Goal: Information Seeking & Learning: Learn about a topic

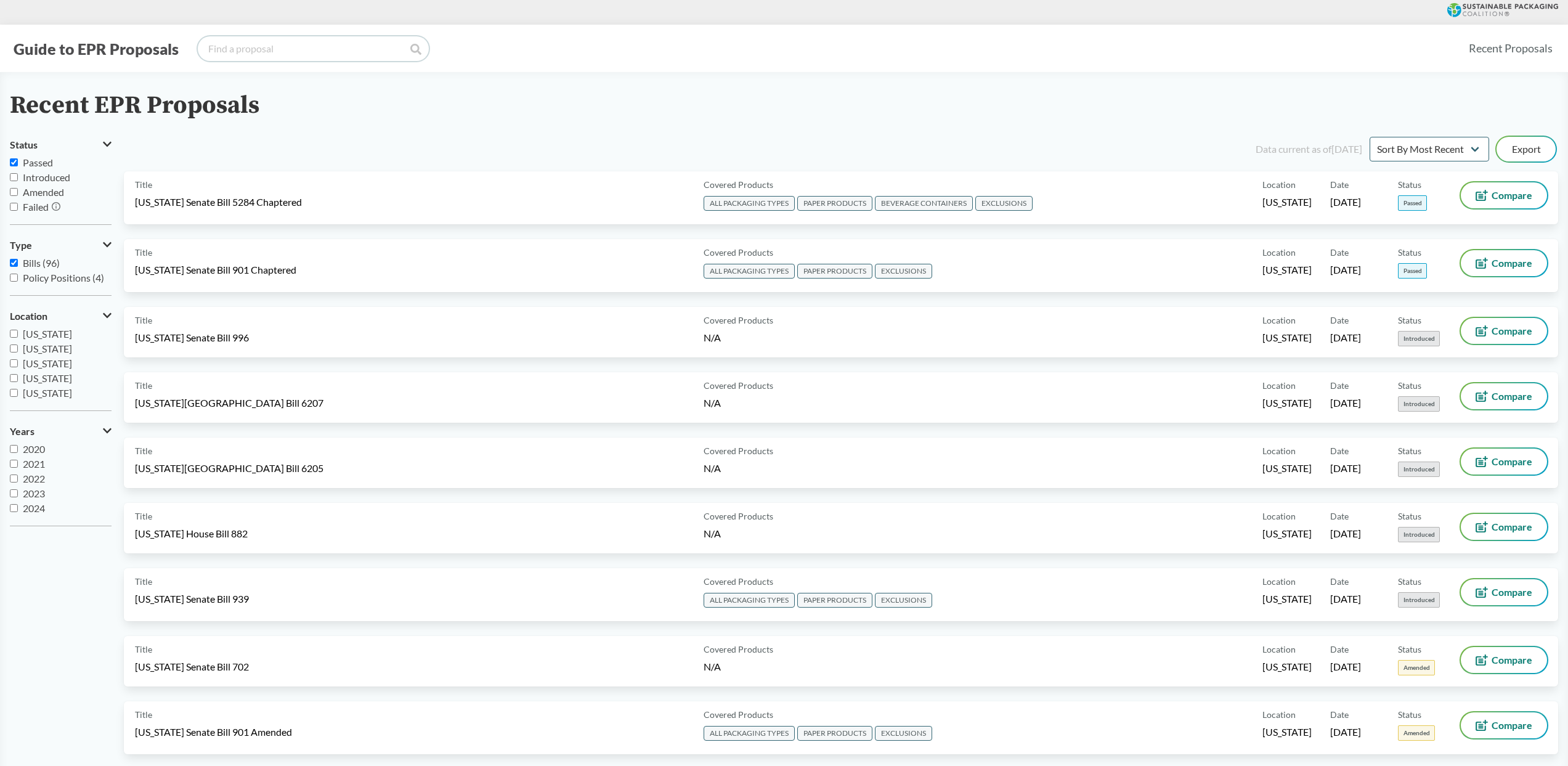
click at [335, 53] on input "search" at bounding box center [313, 49] width 231 height 25
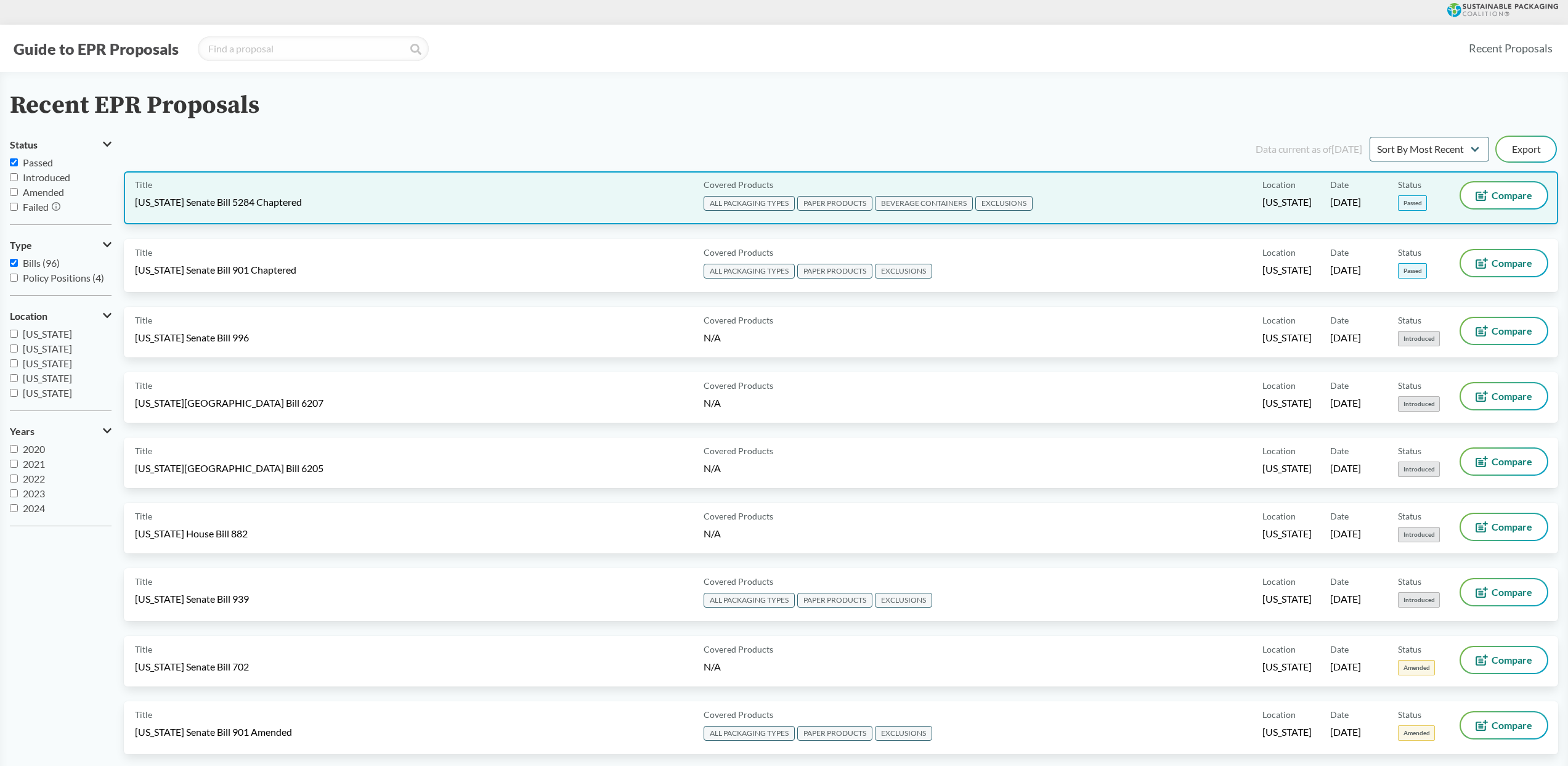
click at [286, 199] on span "[US_STATE] Senate Bill 5284 Chaptered" at bounding box center [218, 202] width 167 height 13
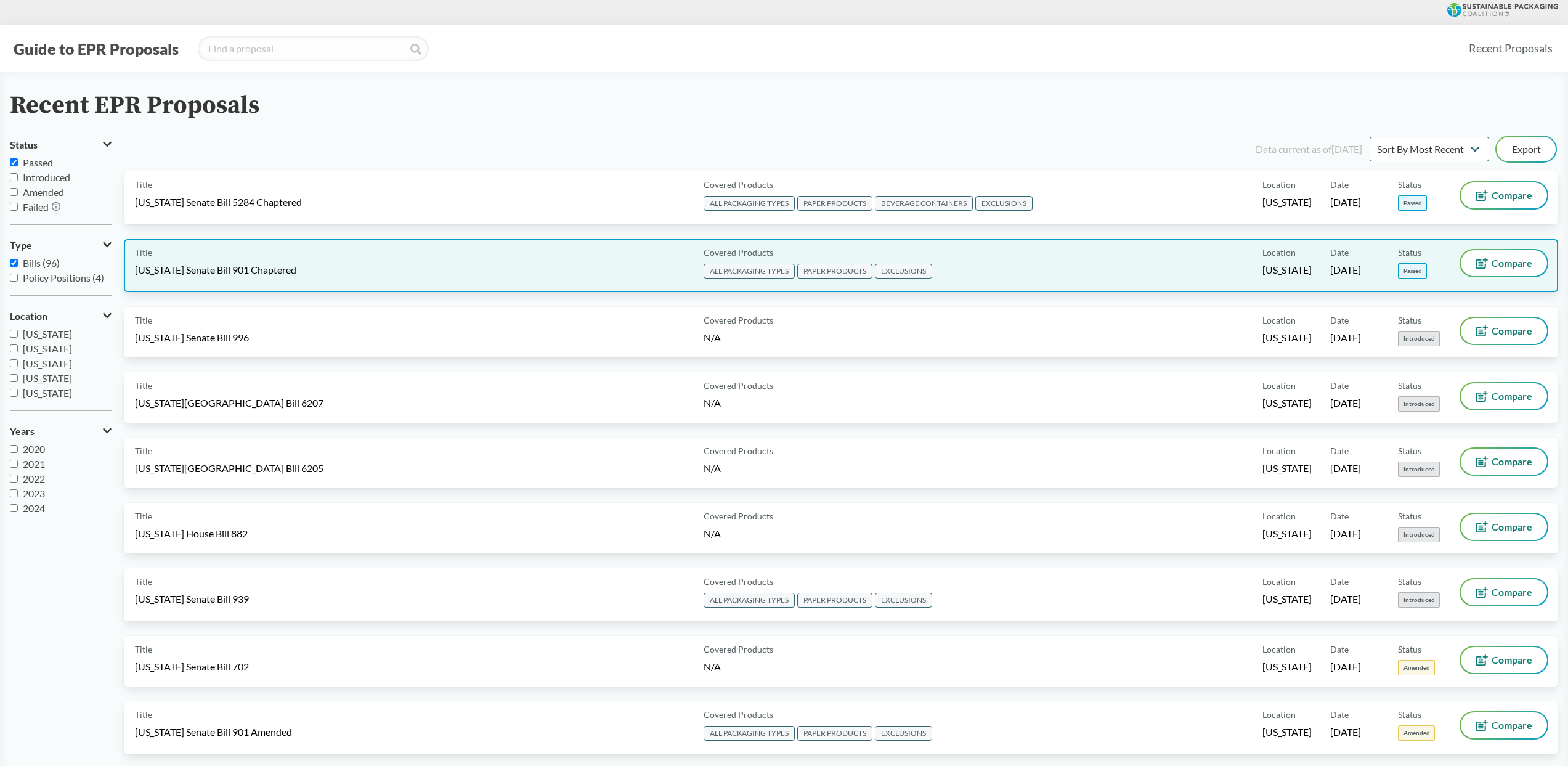
click at [357, 275] on div "Title [US_STATE] Senate Bill 901 Chaptered" at bounding box center [416, 266] width 564 height 31
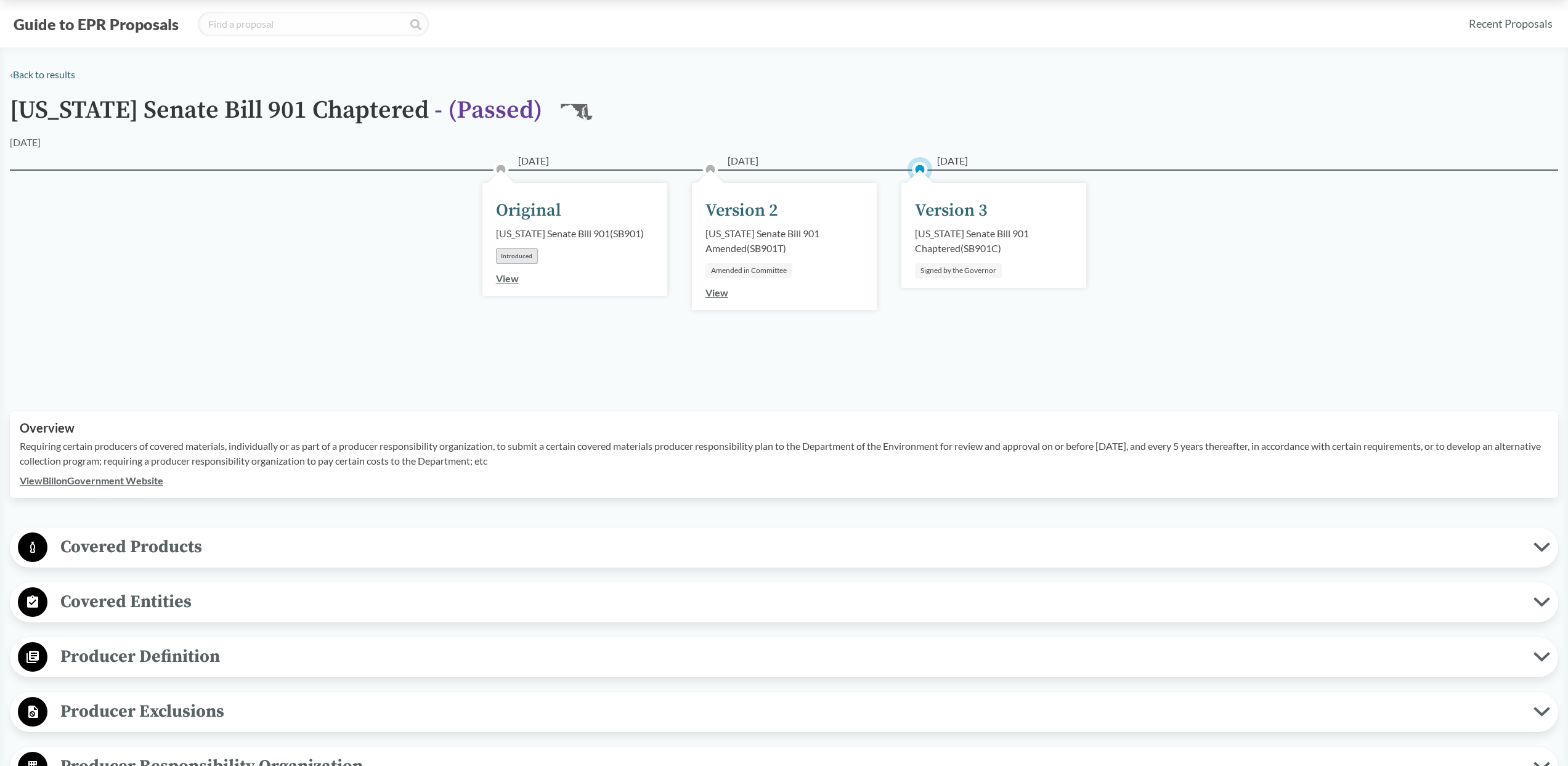
scroll to position [26, 0]
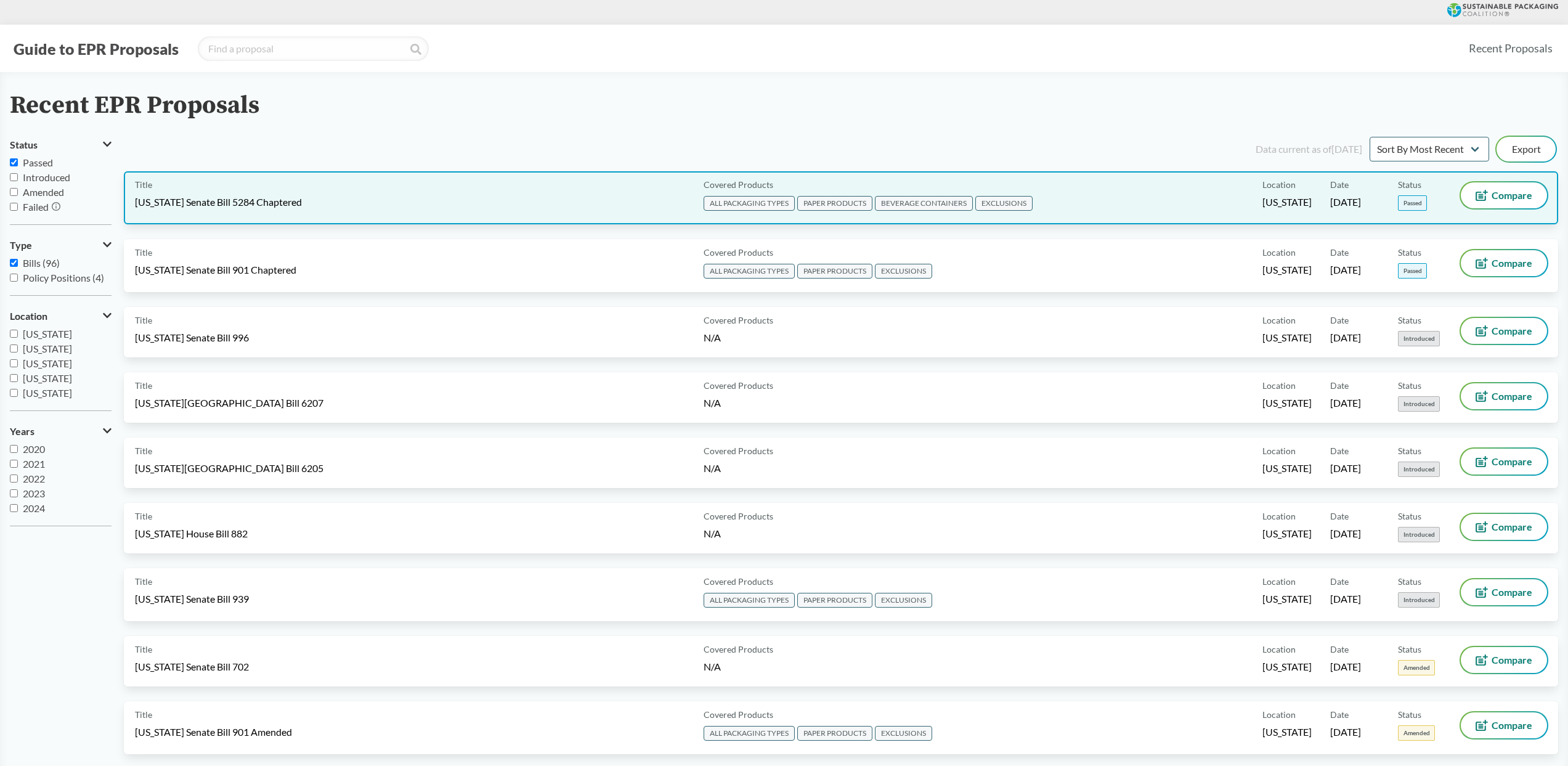
click at [544, 201] on div "Title [US_STATE] Senate Bill 5284 Chaptered" at bounding box center [416, 198] width 564 height 31
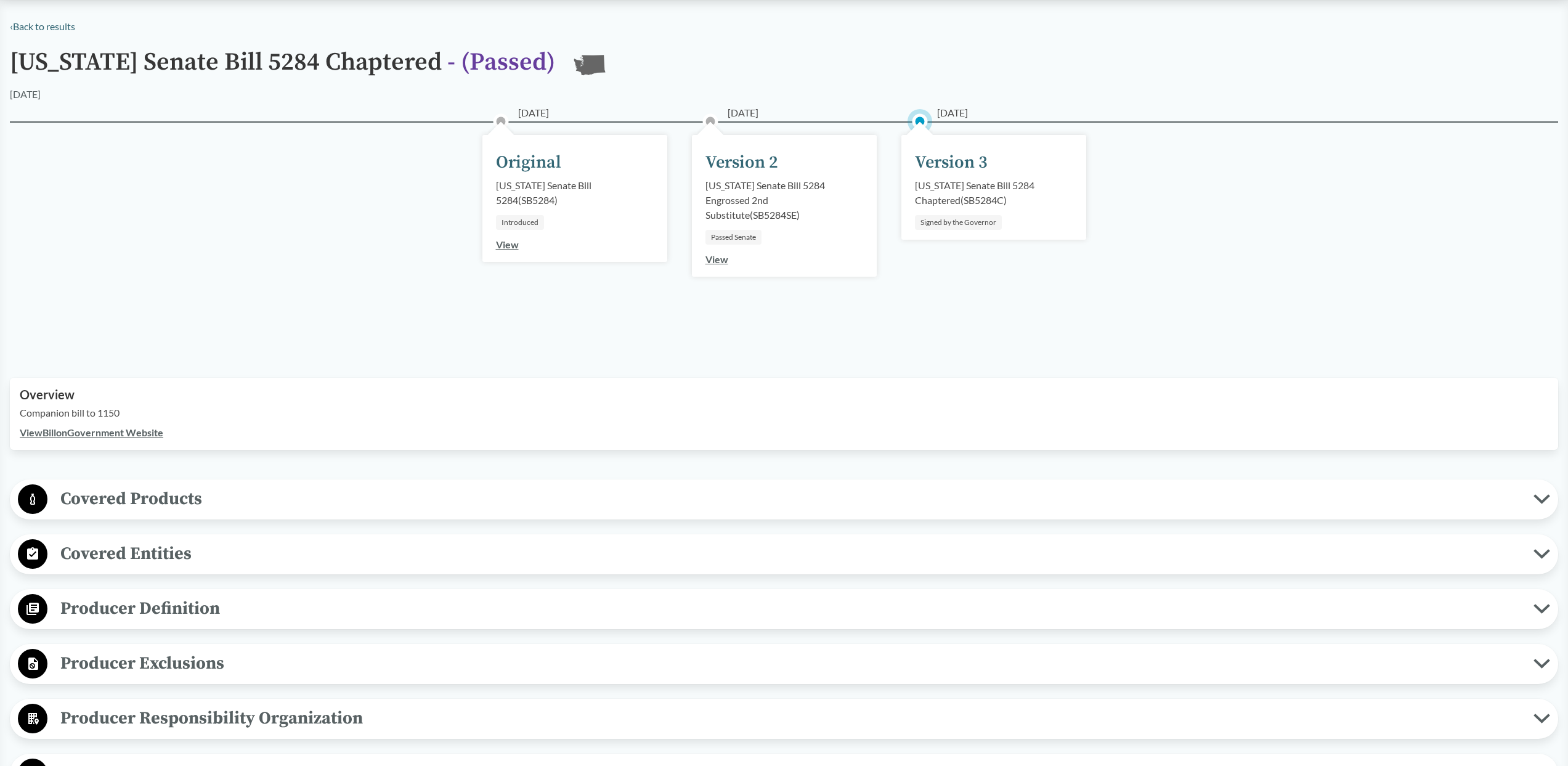
scroll to position [82, 0]
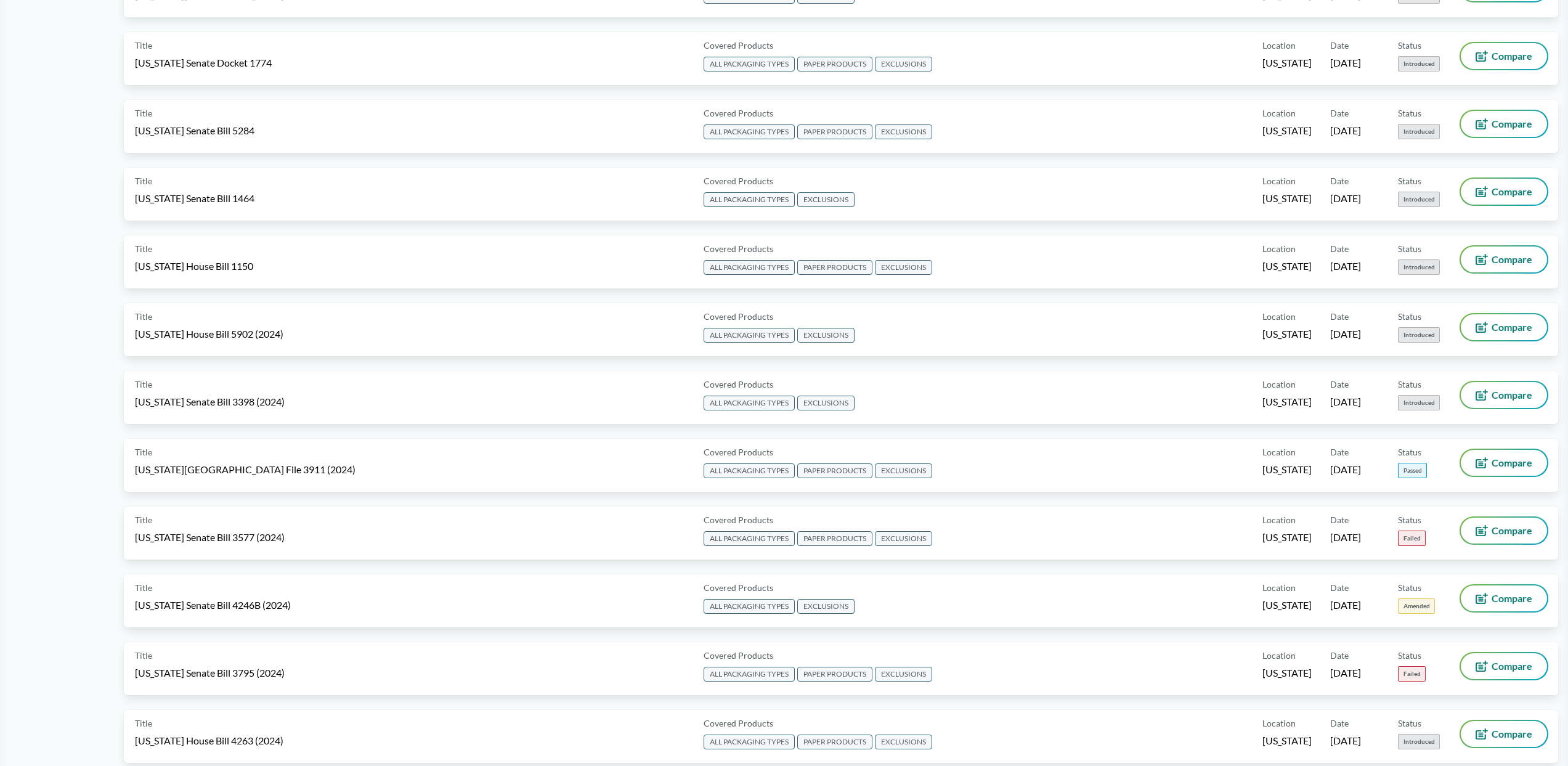
scroll to position [1485, 0]
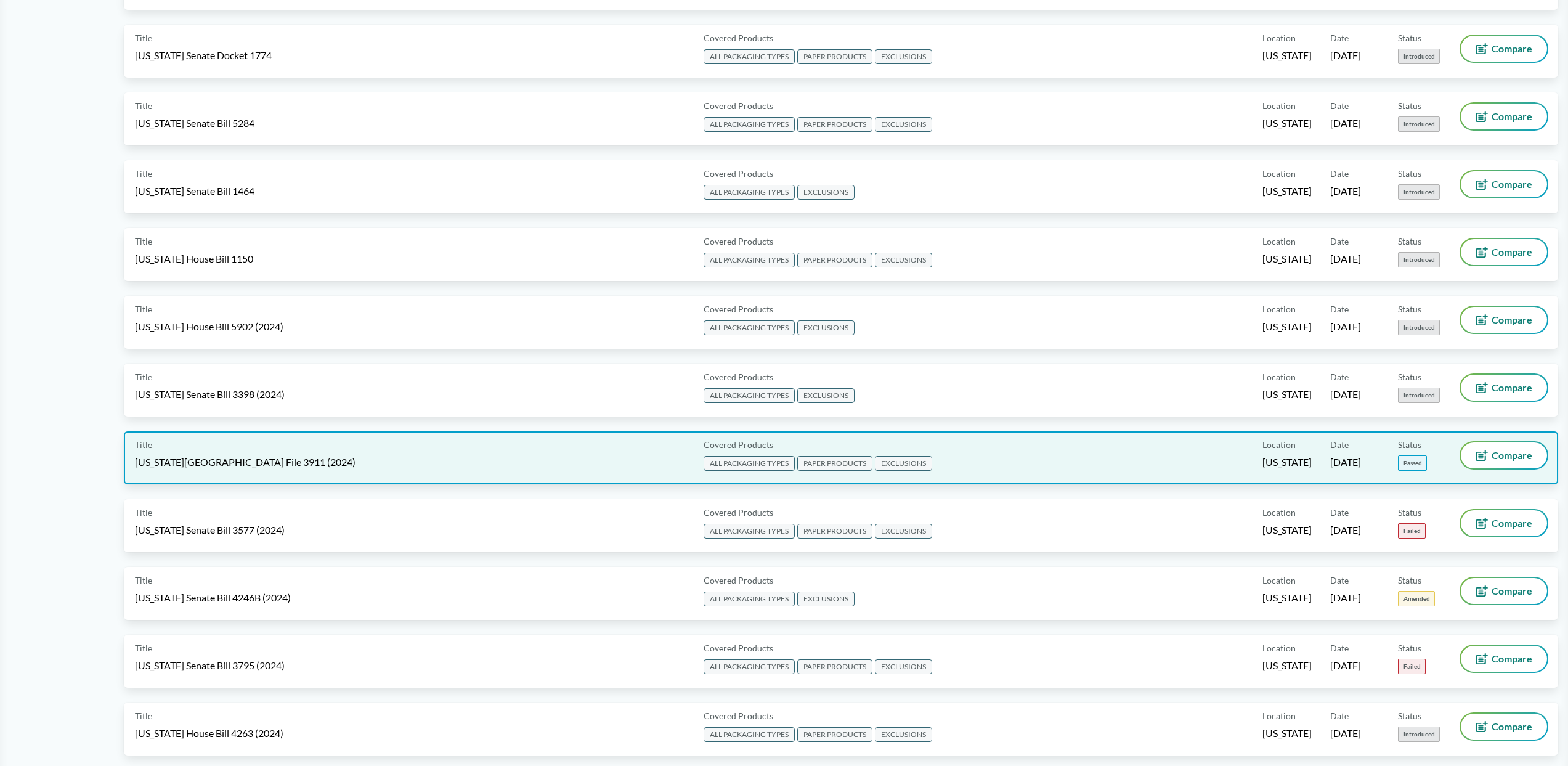
click at [244, 457] on span "[US_STATE][GEOGRAPHIC_DATA] File 3911 (2024)" at bounding box center [245, 462] width 221 height 13
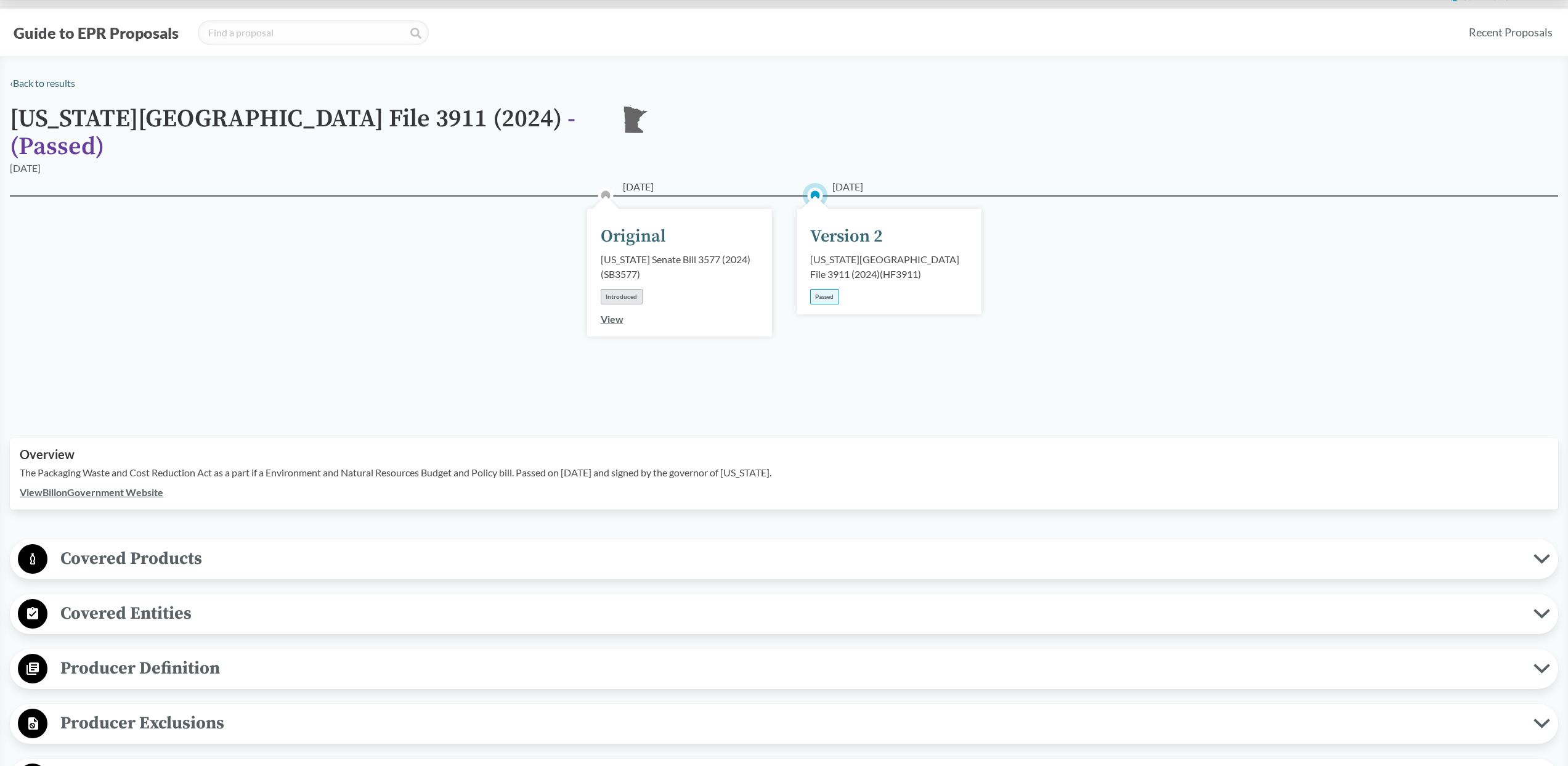
scroll to position [18, 0]
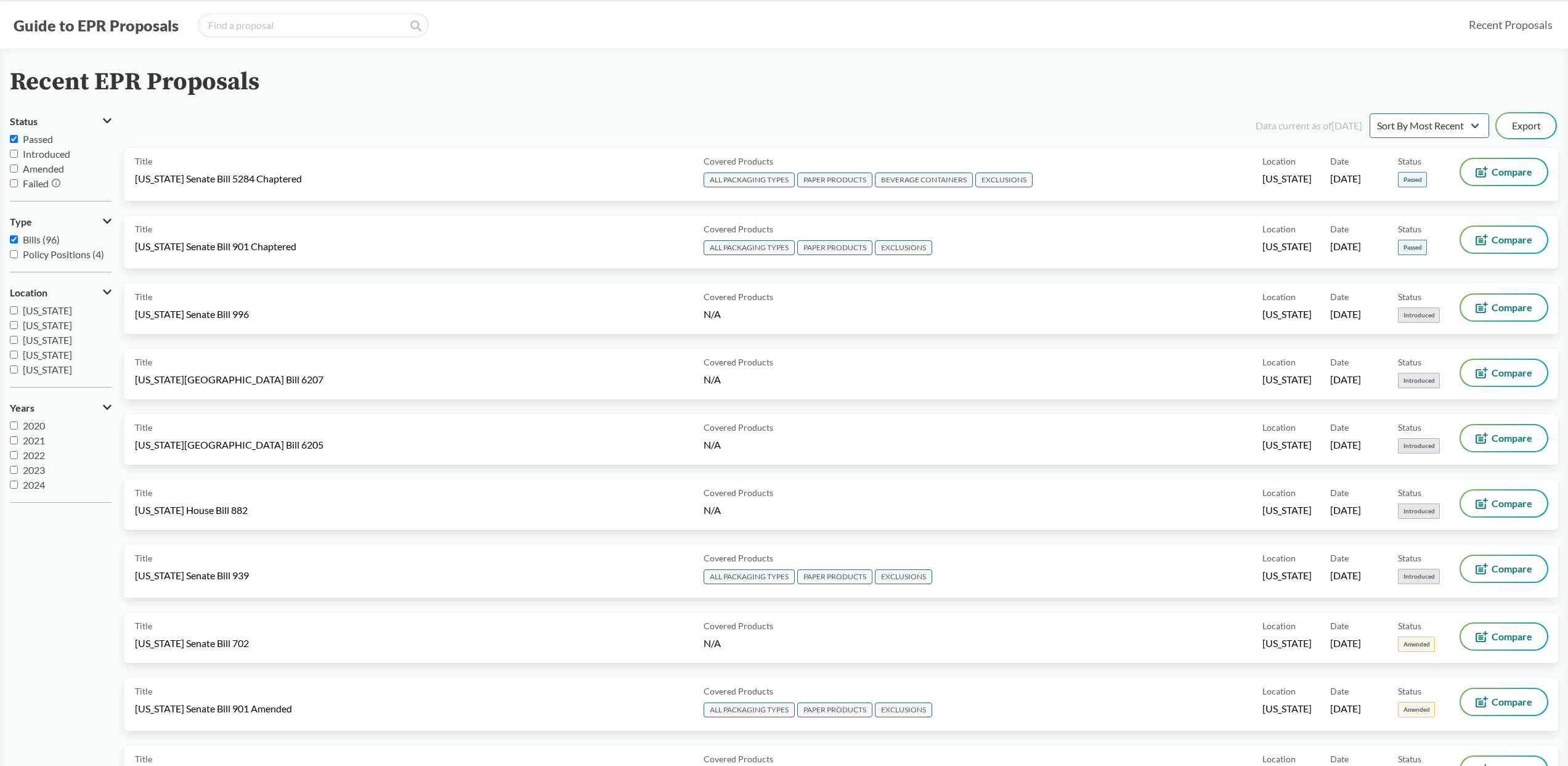
scroll to position [18, 0]
